Goal: Navigation & Orientation: Find specific page/section

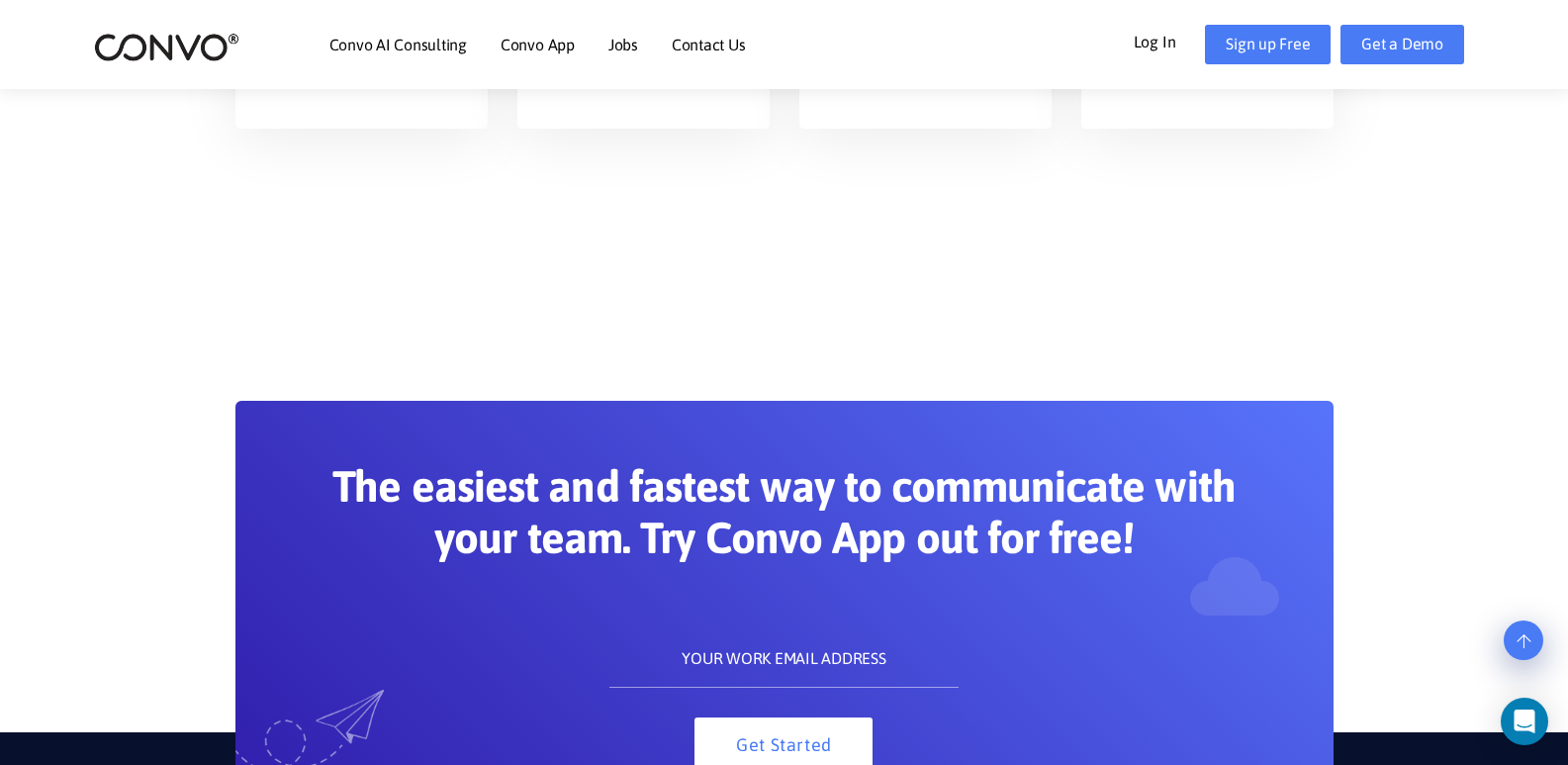
scroll to position [4523, 0]
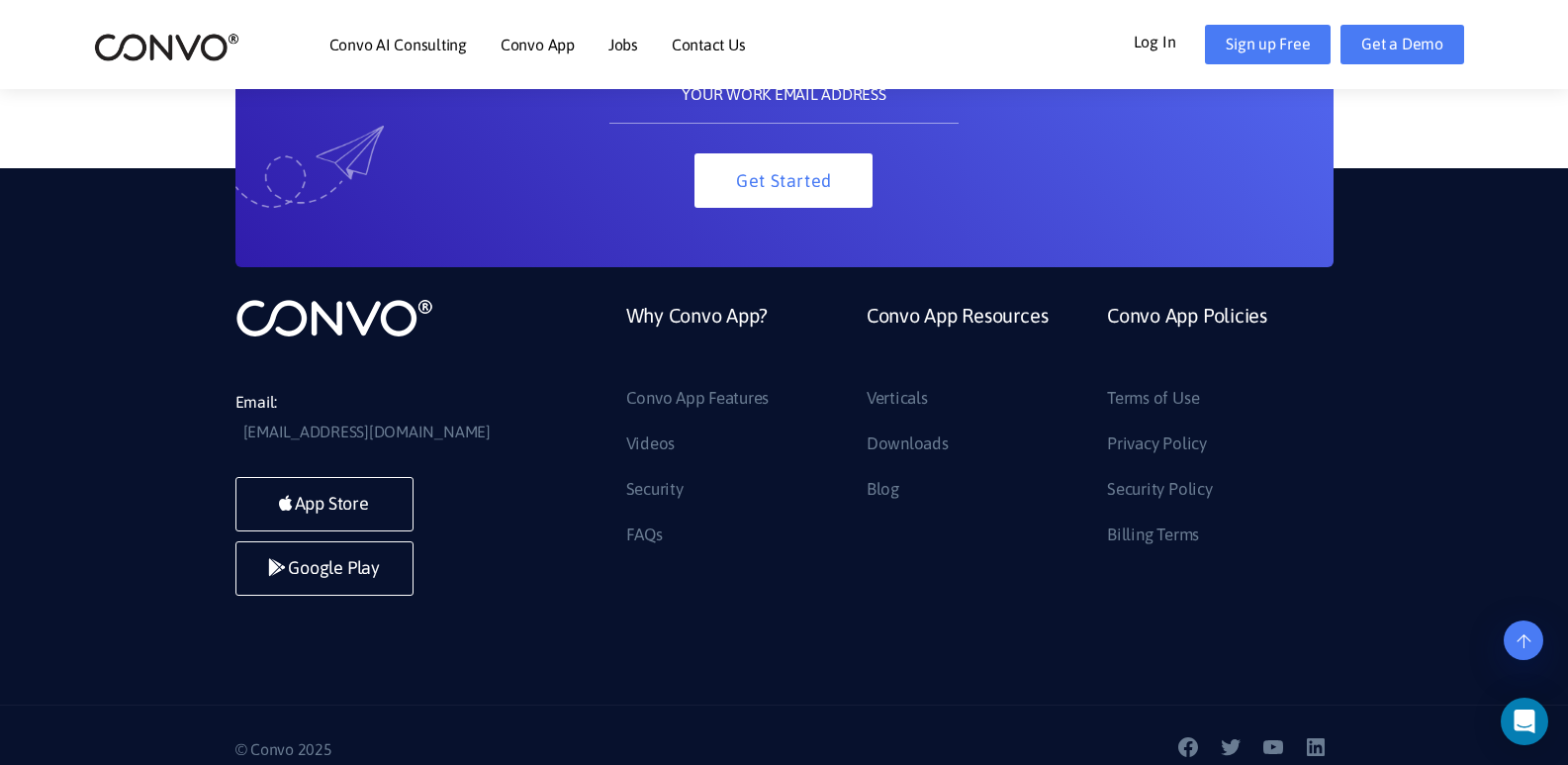
click at [1385, 409] on div "Email: [EMAIL_ADDRESS][DOMAIN_NAME] App Store Google Play Why Convo App? Convo …" at bounding box center [784, 436] width 1568 height 536
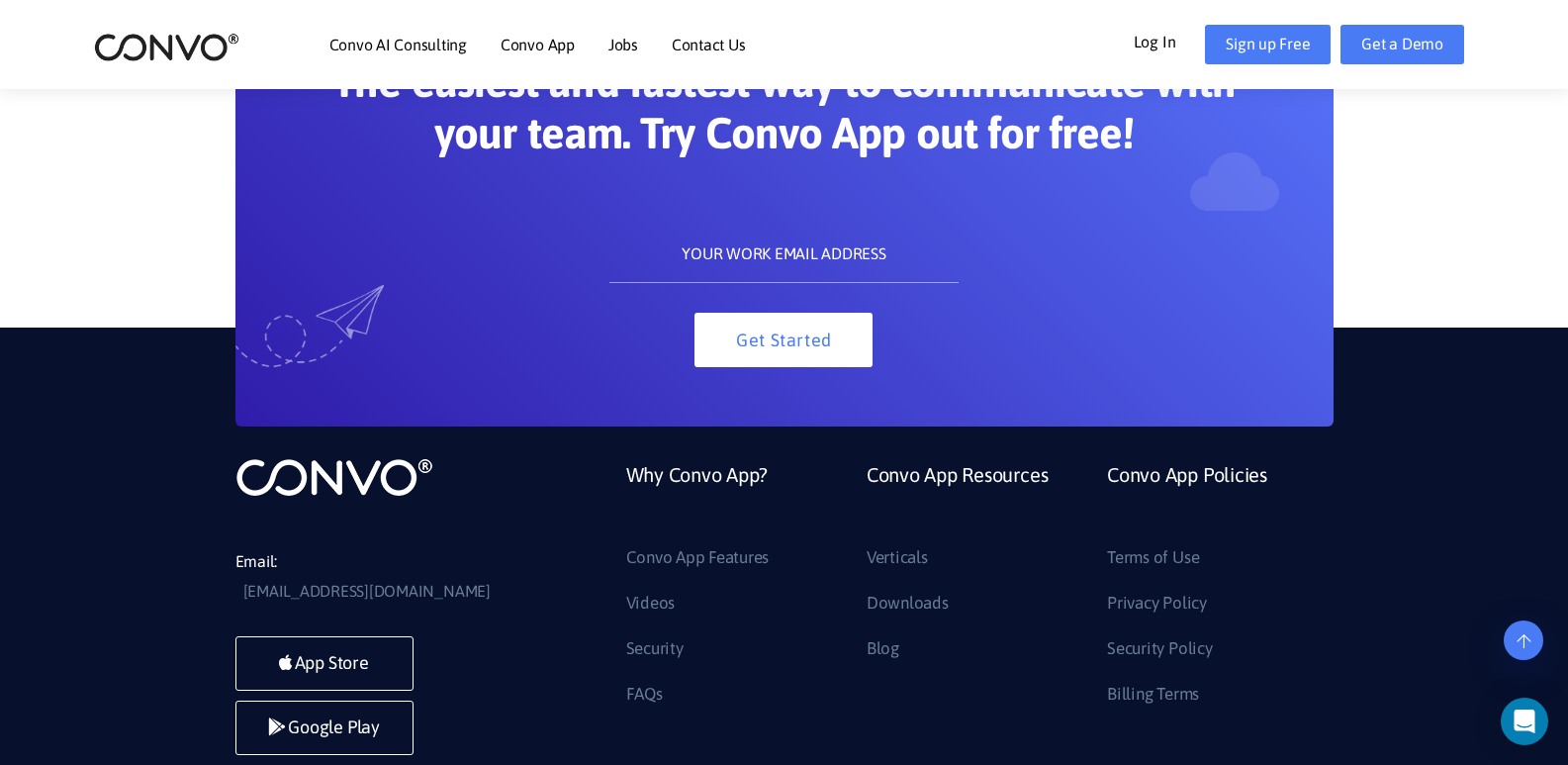
scroll to position [4226, 0]
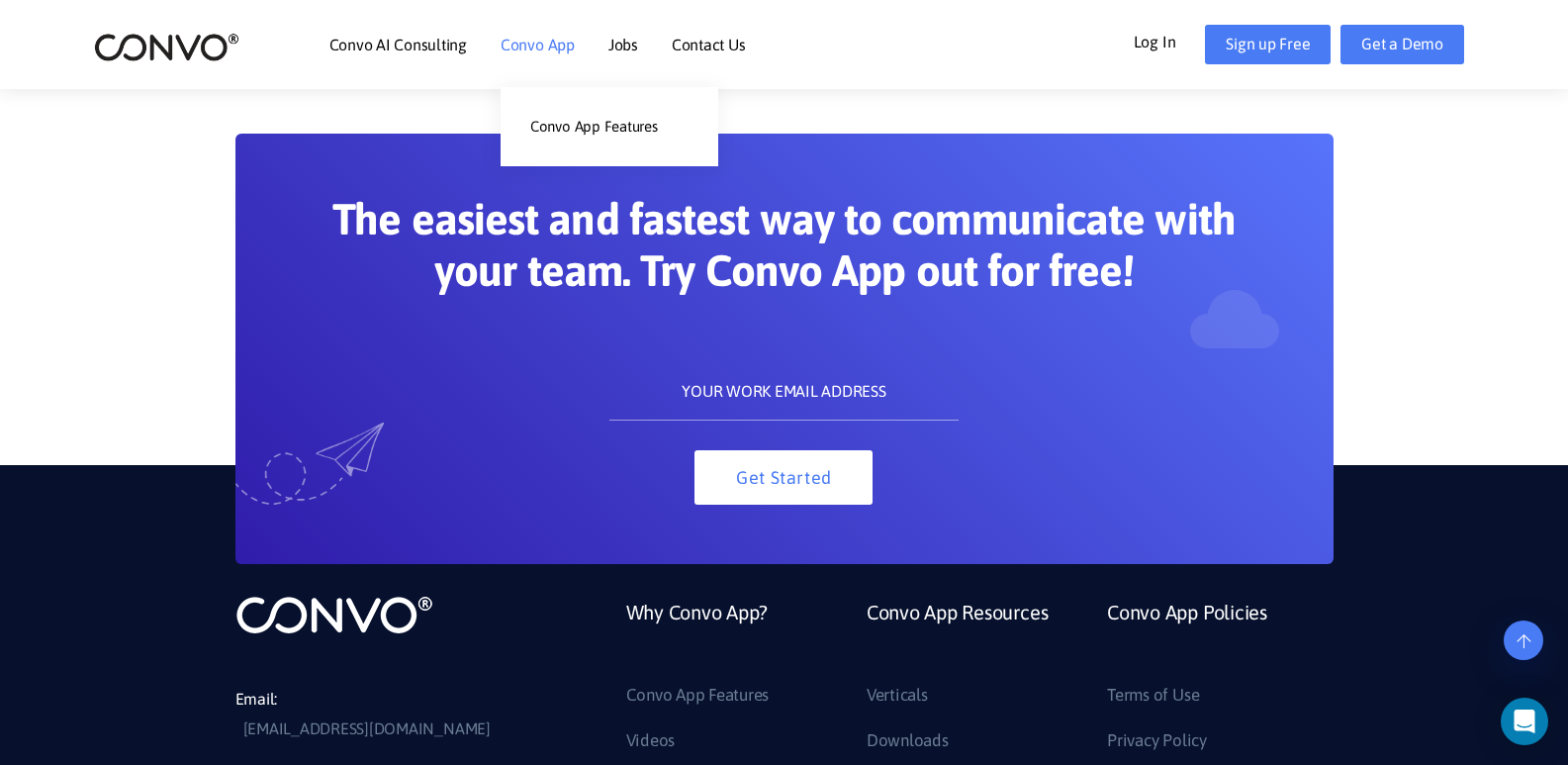
click at [556, 40] on link "Convo App" at bounding box center [537, 45] width 74 height 16
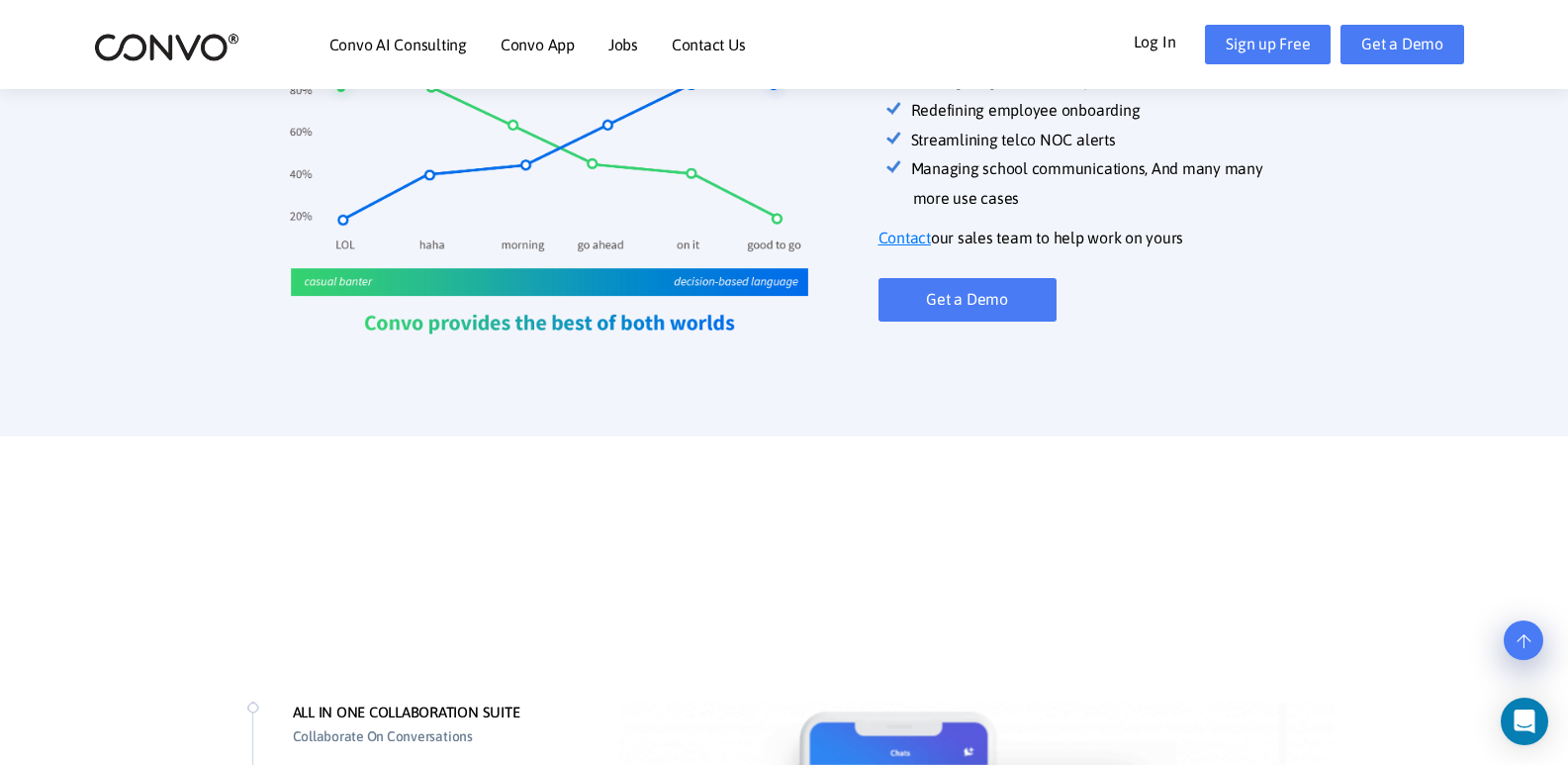
scroll to position [1188, 0]
